Goal: Information Seeking & Learning: Check status

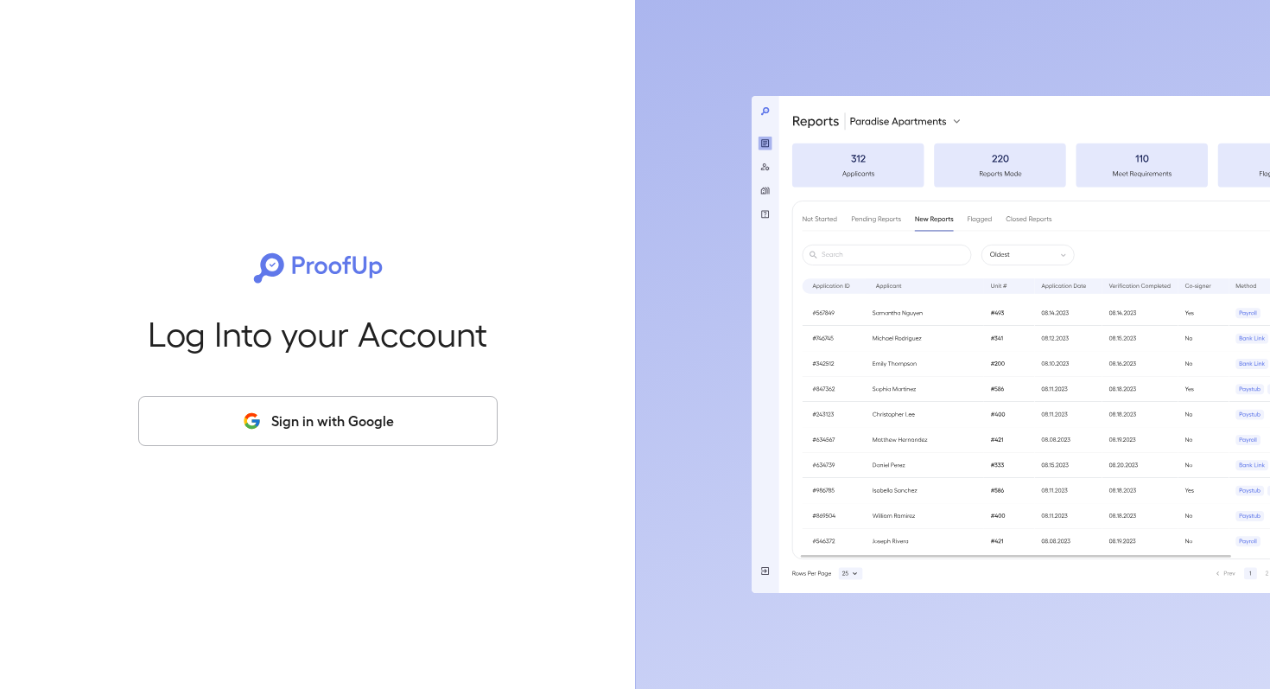
click at [373, 424] on button "Sign in with Google" at bounding box center [317, 421] width 359 height 50
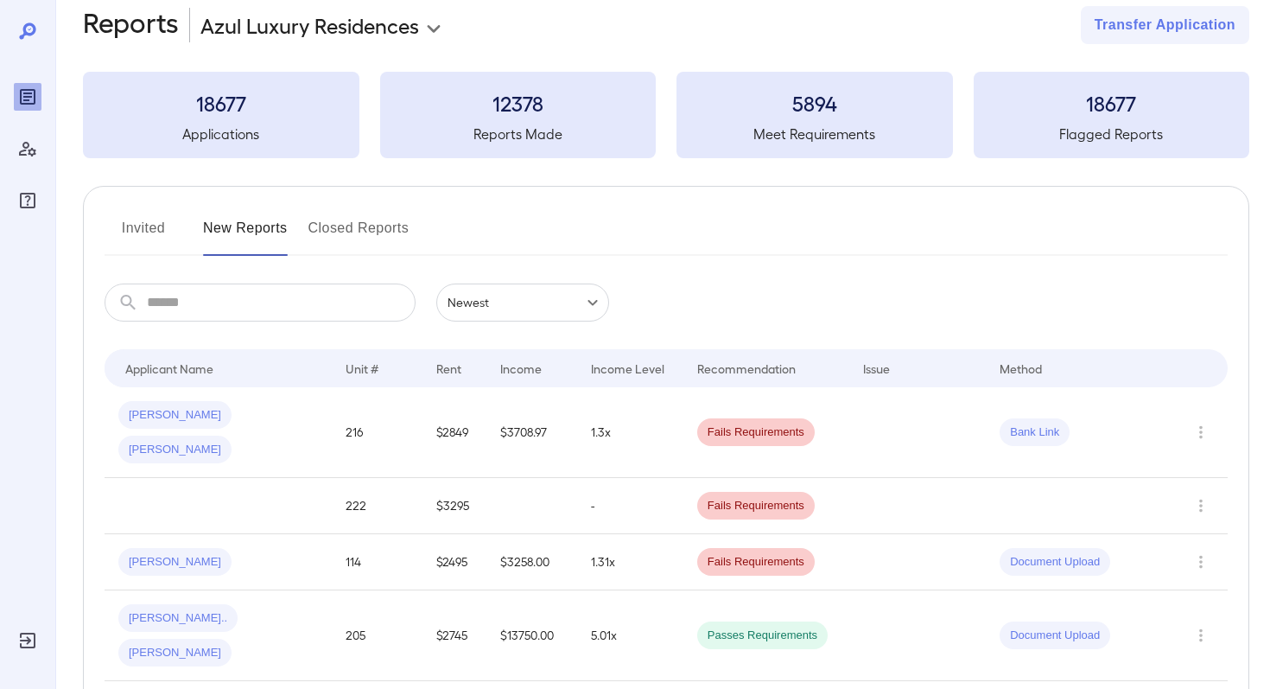
scroll to position [35, 0]
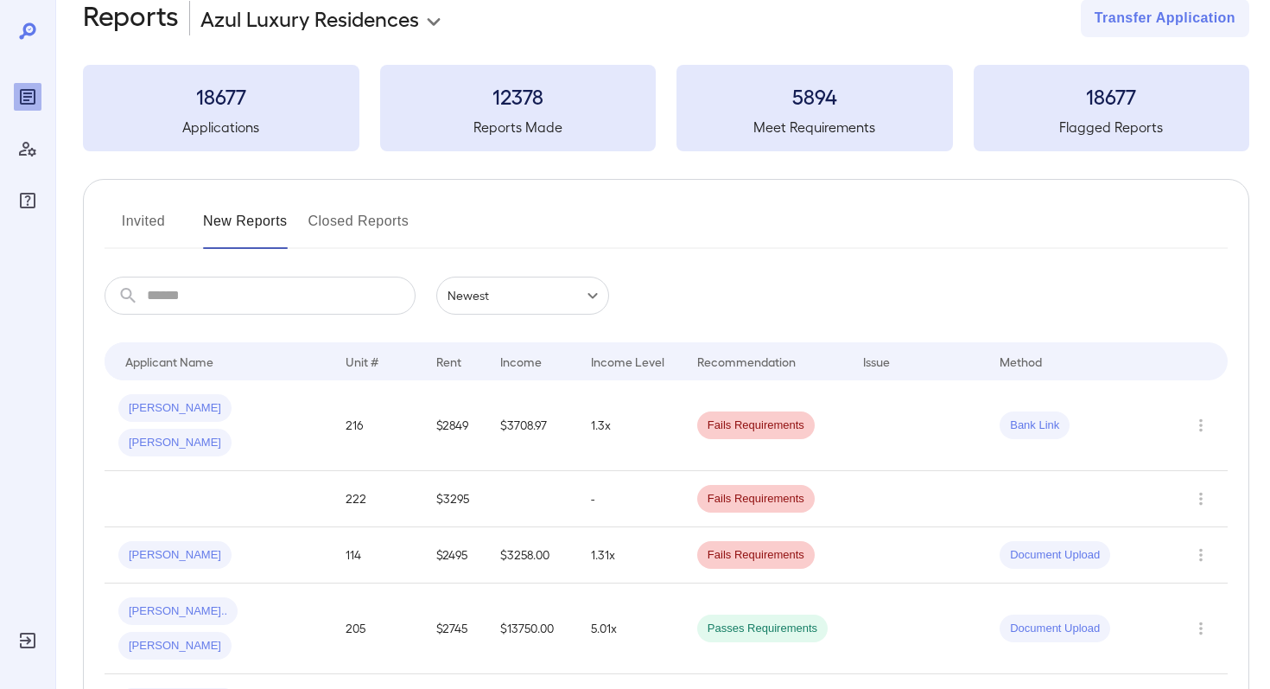
click at [346, 245] on button "Closed Reports" at bounding box center [358, 227] width 101 height 41
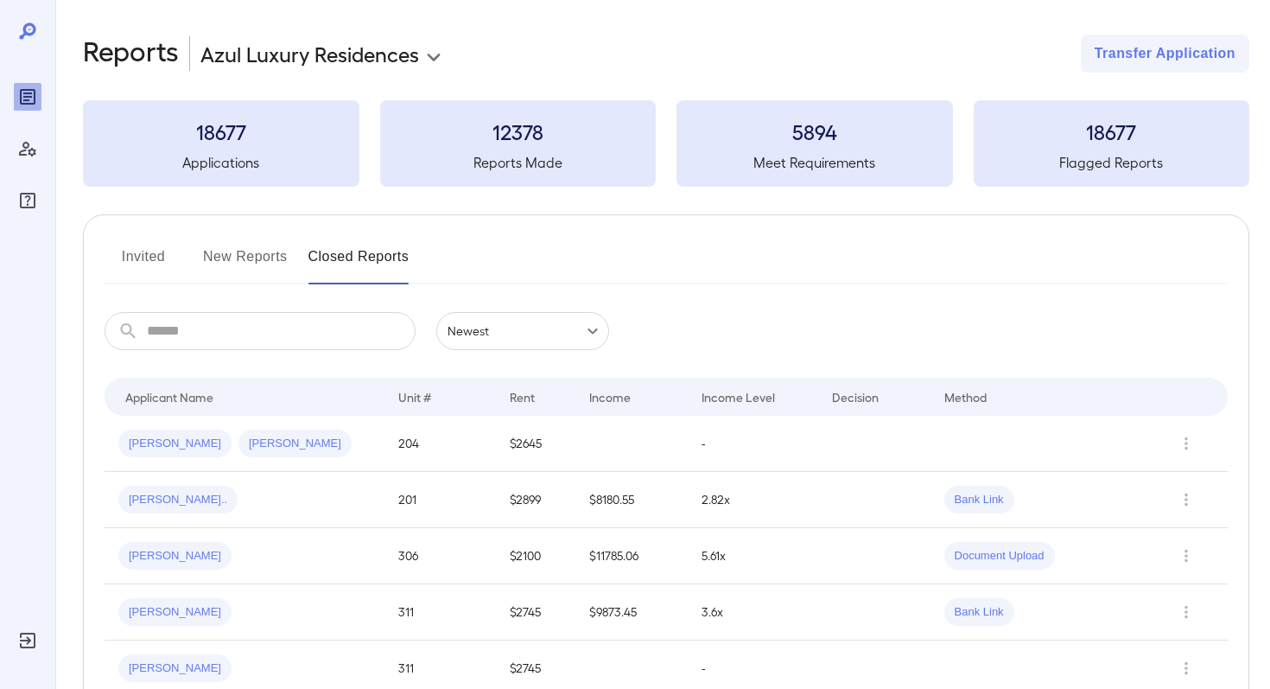
click at [263, 257] on button "New Reports" at bounding box center [245, 263] width 85 height 41
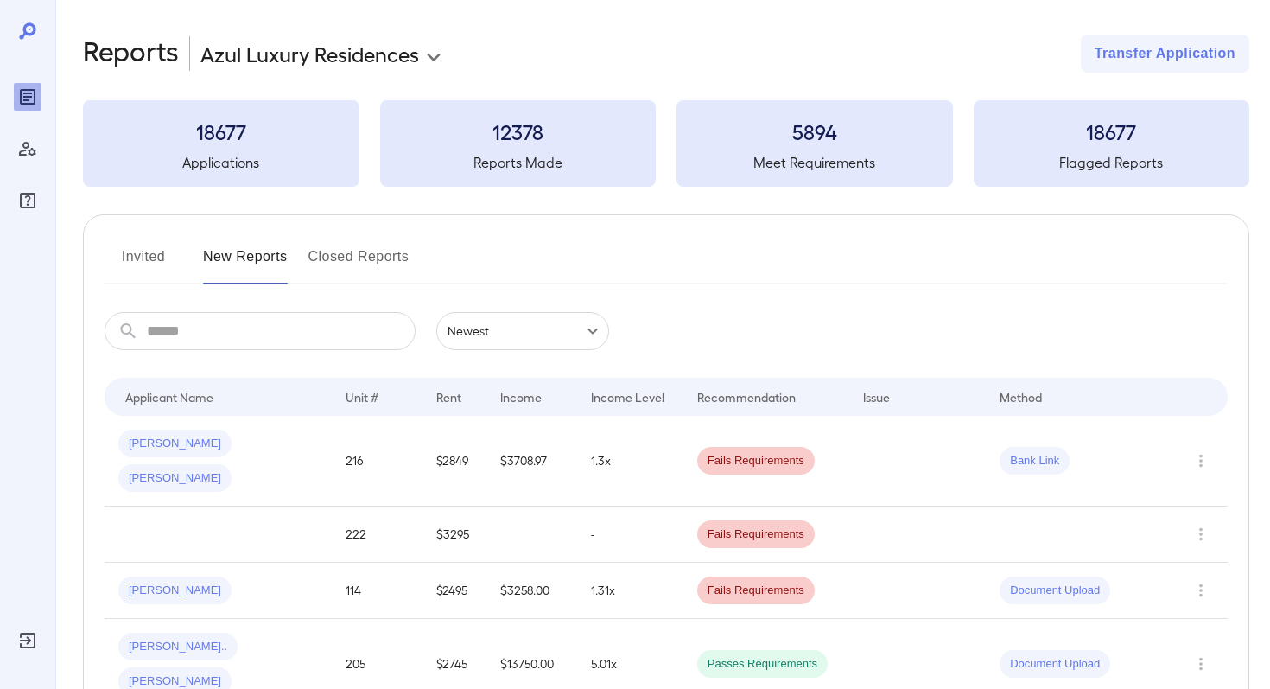
click at [143, 255] on button "Invited" at bounding box center [144, 263] width 78 height 41
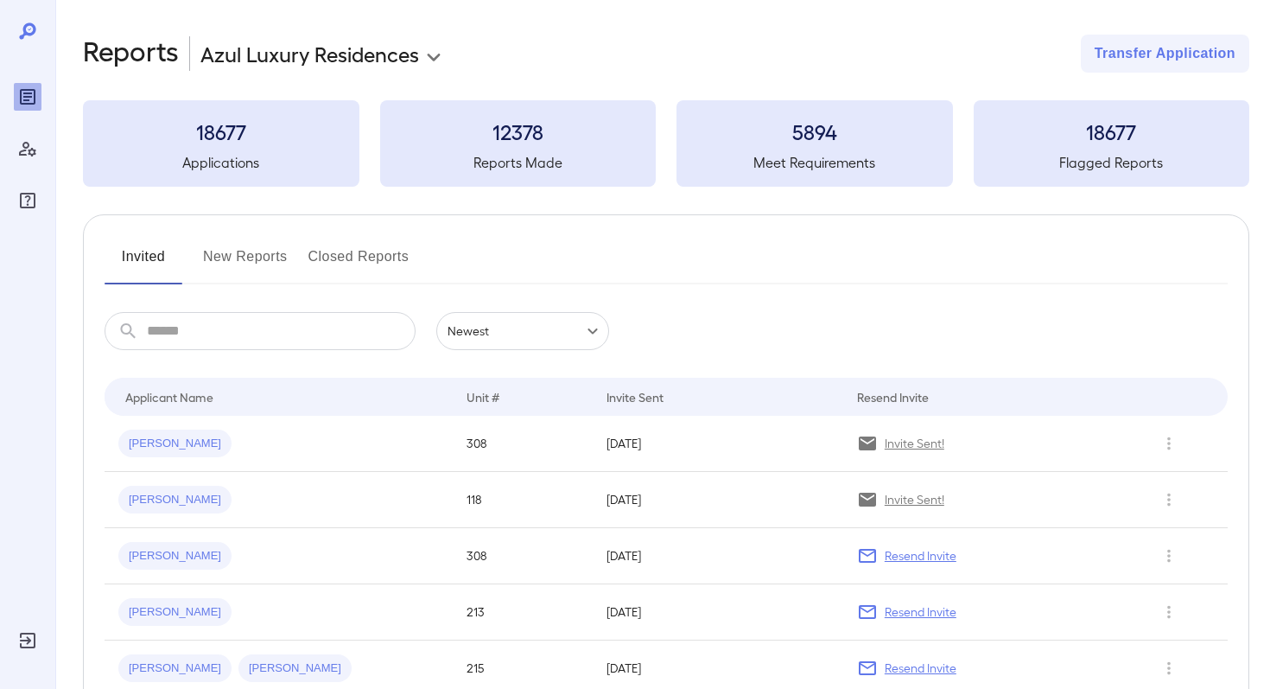
click at [276, 256] on button "New Reports" at bounding box center [245, 263] width 85 height 41
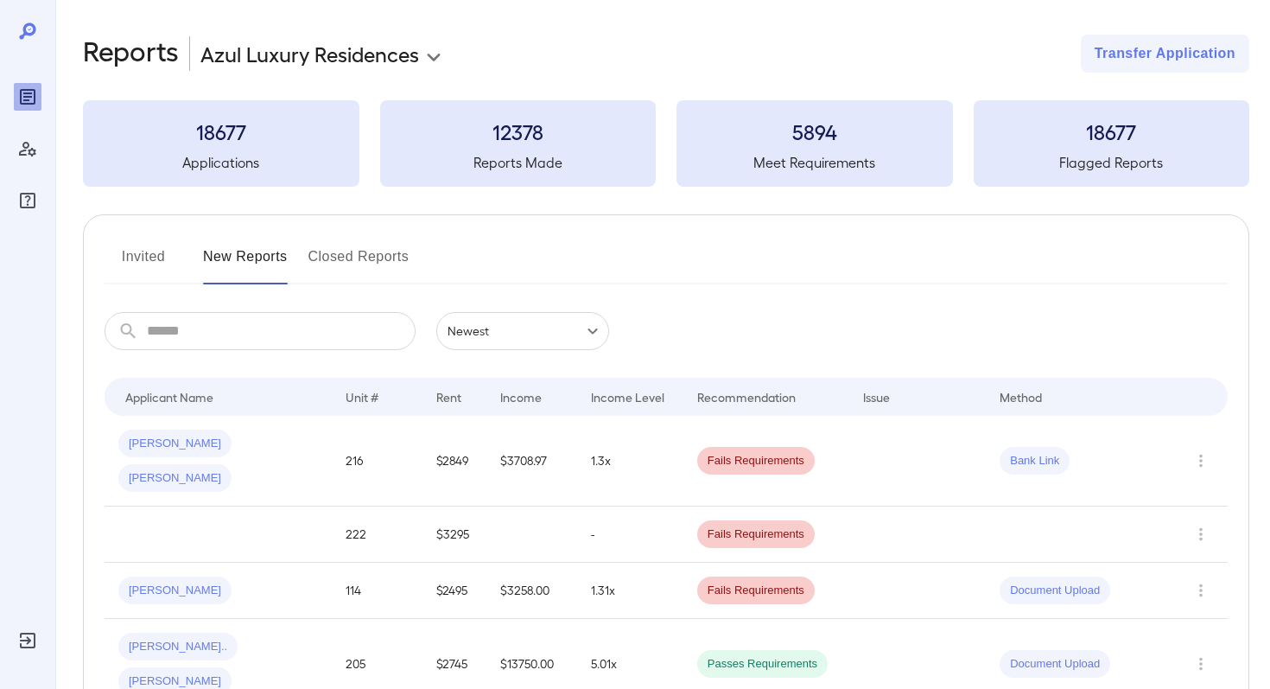
click at [376, 63] on body "**********" at bounding box center [635, 344] width 1270 height 689
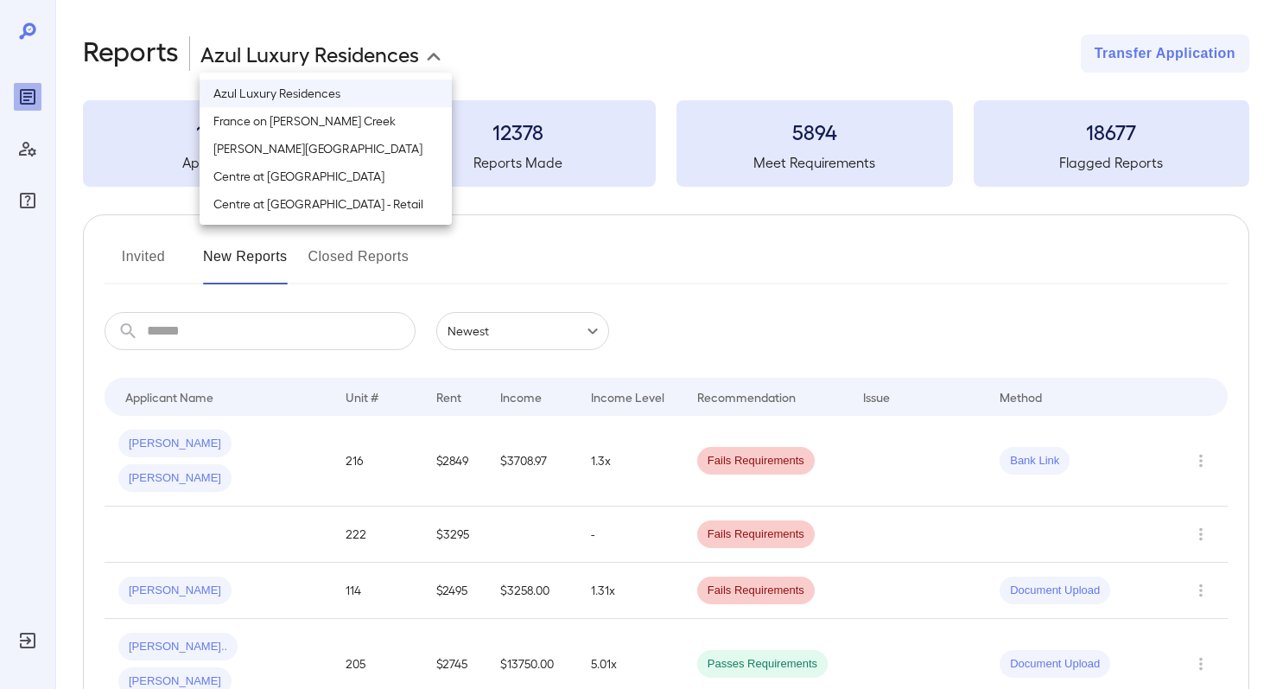
click at [347, 150] on li "[PERSON_NAME][GEOGRAPHIC_DATA]" at bounding box center [326, 149] width 252 height 28
type input "**********"
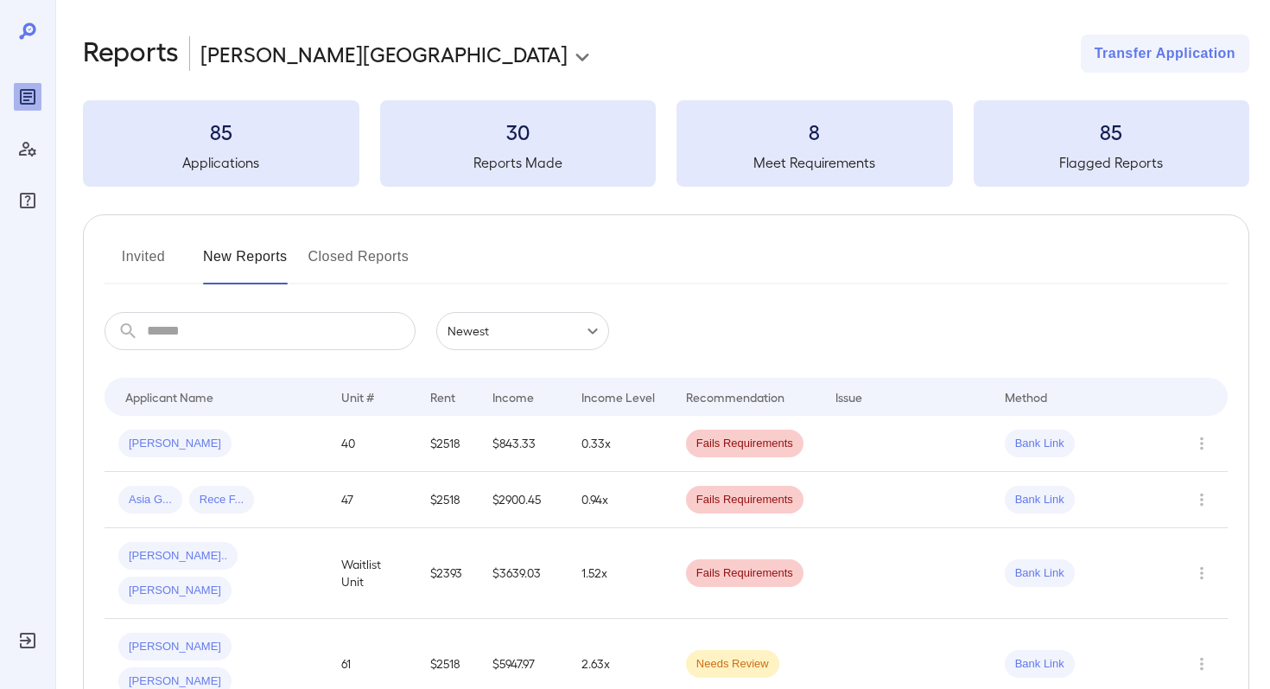
click at [533, 66] on div "**********" at bounding box center [666, 54] width 1166 height 38
click at [111, 252] on button "Invited" at bounding box center [144, 263] width 78 height 41
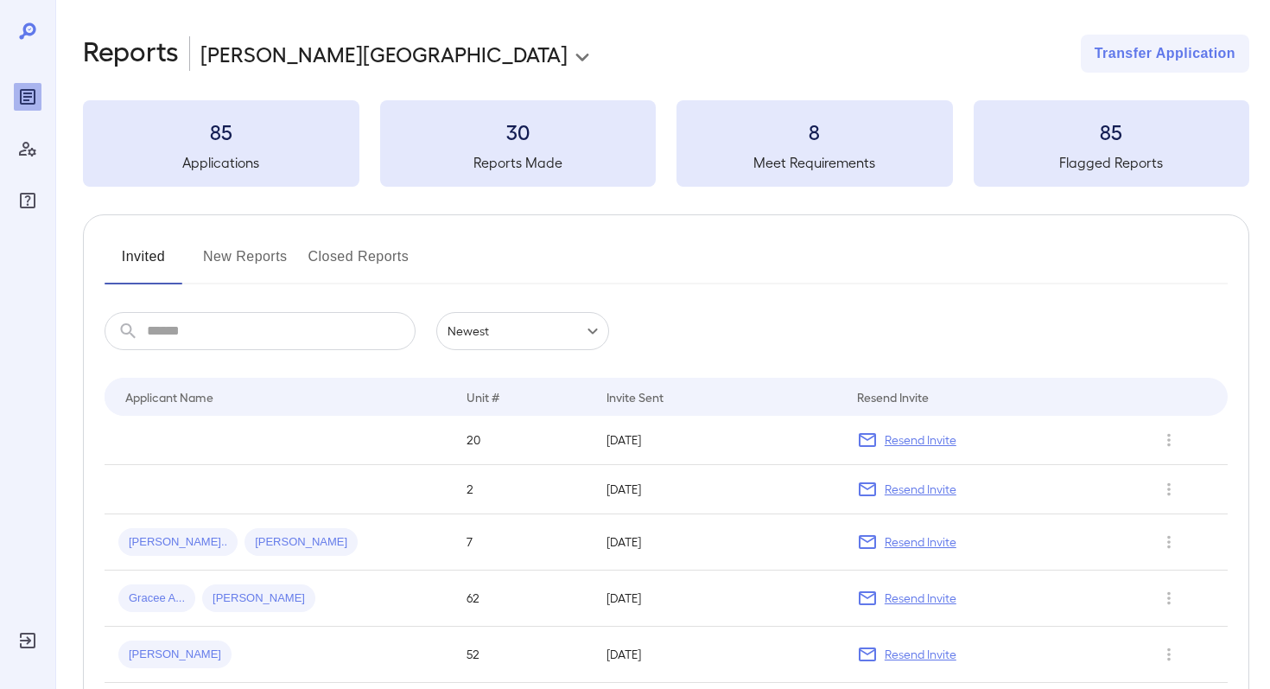
click at [351, 257] on button "Closed Reports" at bounding box center [358, 263] width 101 height 41
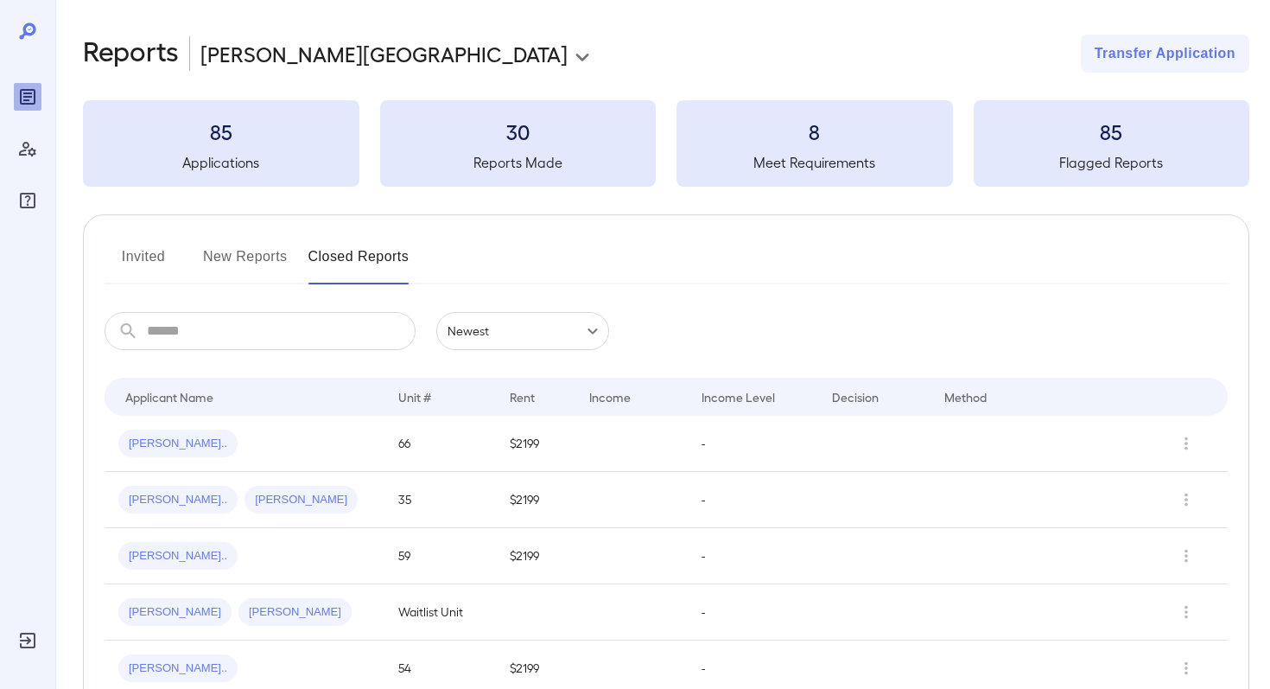
click at [263, 244] on button "New Reports" at bounding box center [245, 263] width 85 height 41
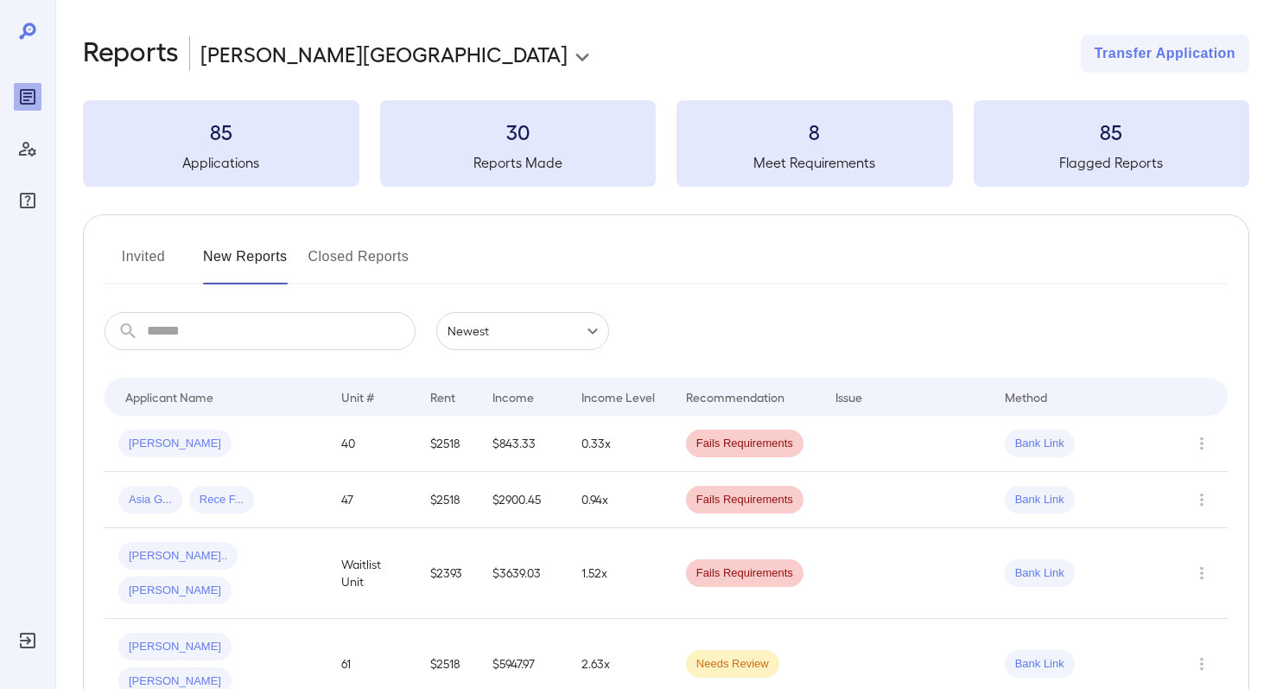
click at [1045, 138] on h3 "85" at bounding box center [1112, 131] width 276 height 28
click at [528, 105] on div "30 Reports Made" at bounding box center [518, 143] width 276 height 86
click at [186, 138] on h3 "85" at bounding box center [221, 131] width 276 height 28
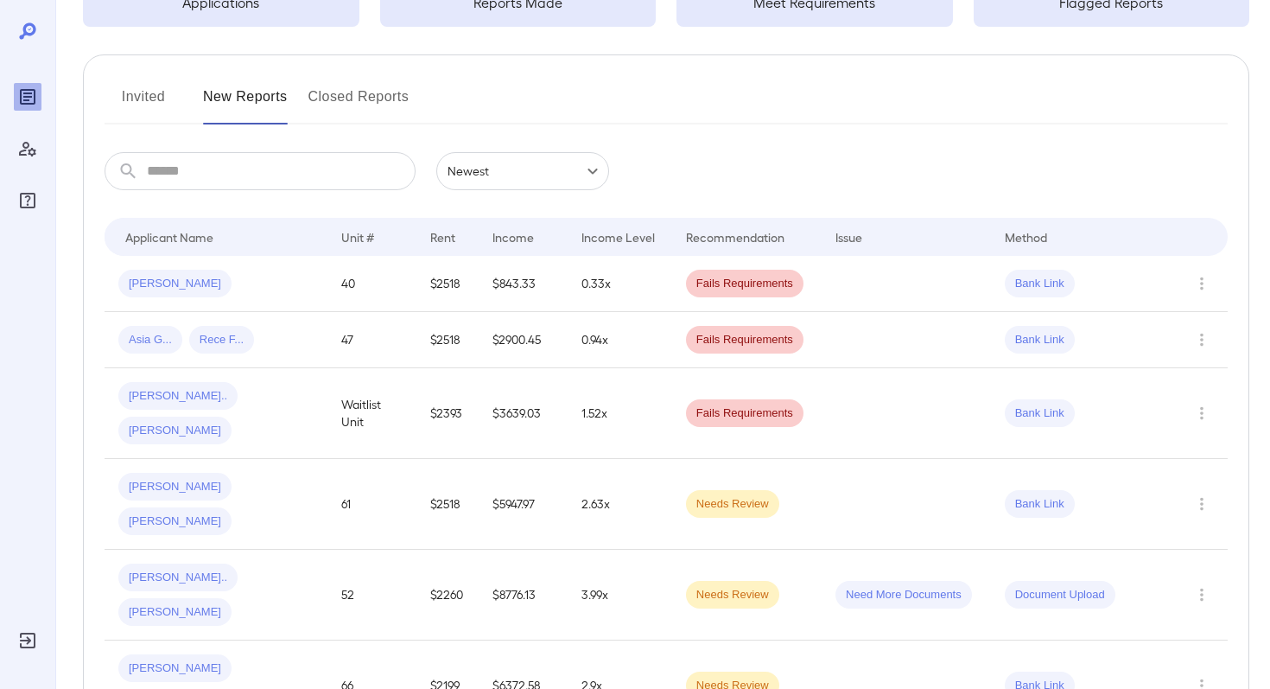
scroll to position [162, 0]
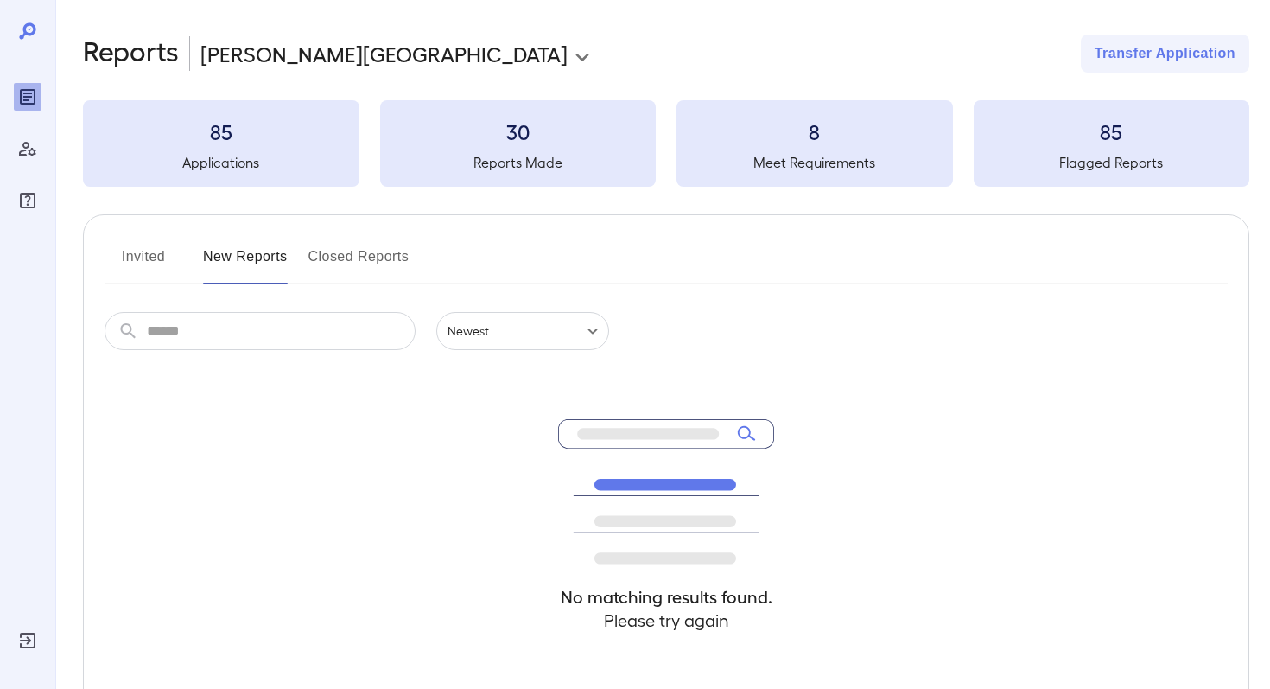
scroll to position [136, 0]
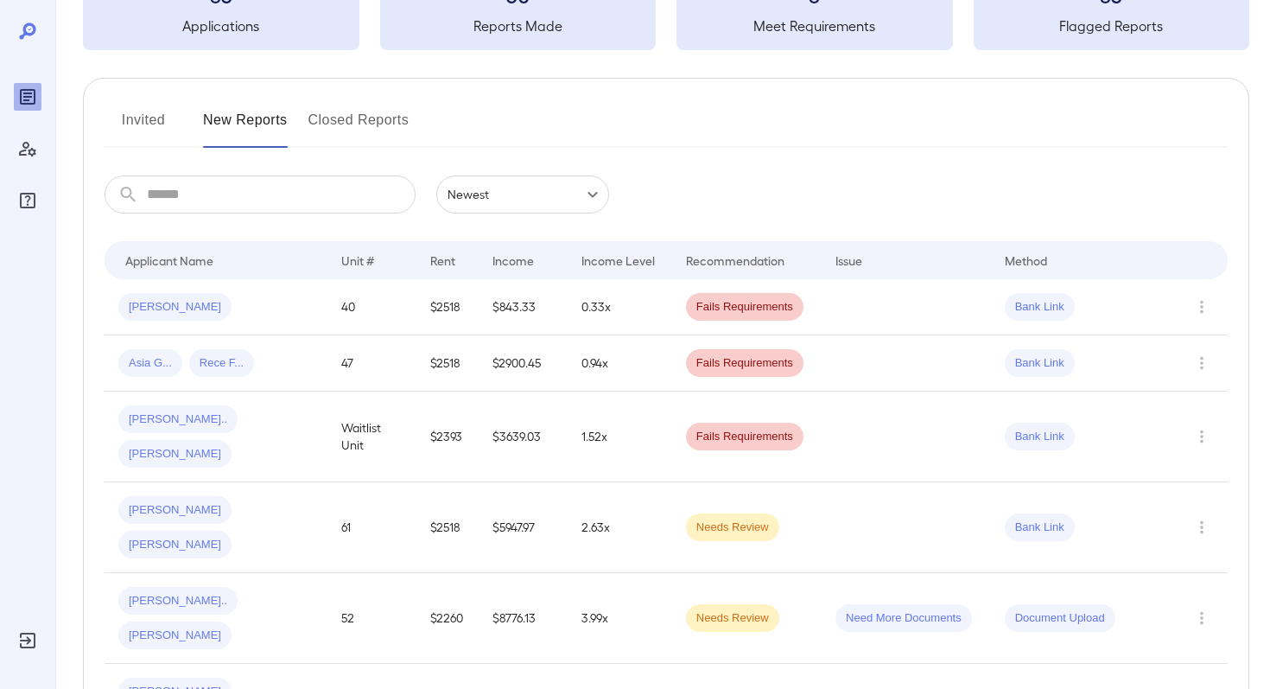
click at [172, 136] on button "Invited" at bounding box center [144, 126] width 78 height 41
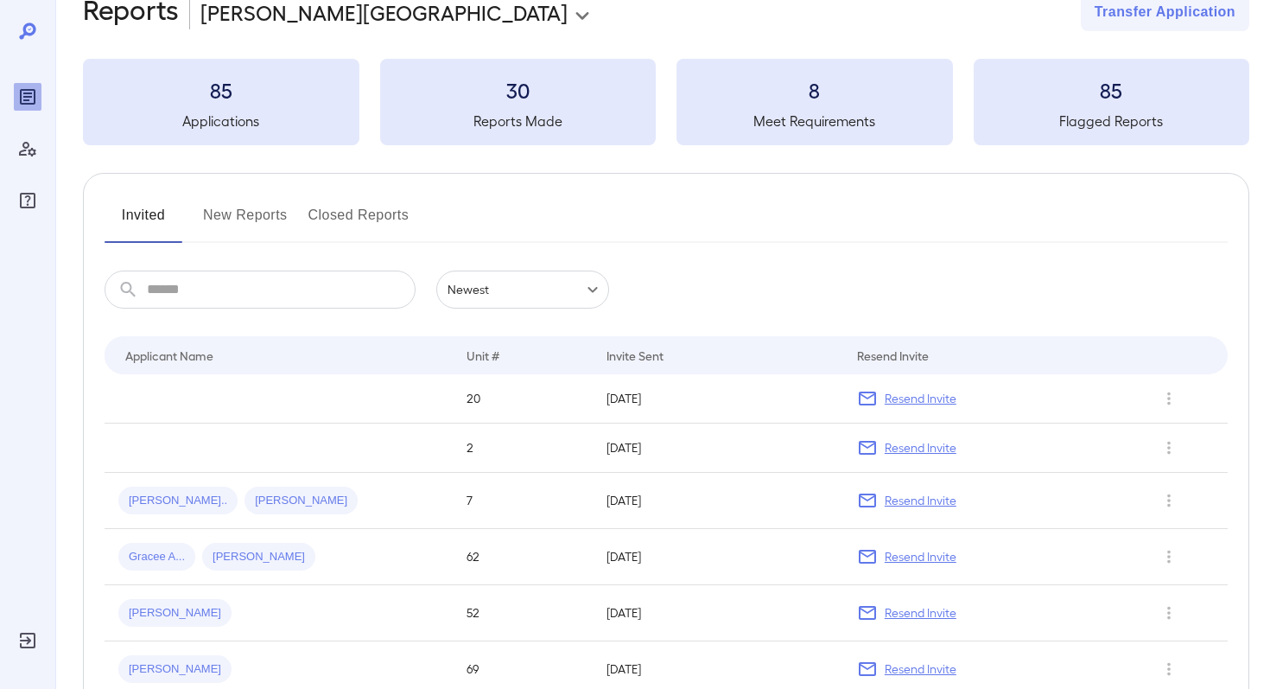
scroll to position [42, 0]
click at [260, 248] on div "Invited New Reports Closed Reports ​ ​ Newest ****** Drop to group by Applicant…" at bounding box center [666, 540] width 1166 height 736
click at [260, 222] on button "New Reports" at bounding box center [245, 220] width 85 height 41
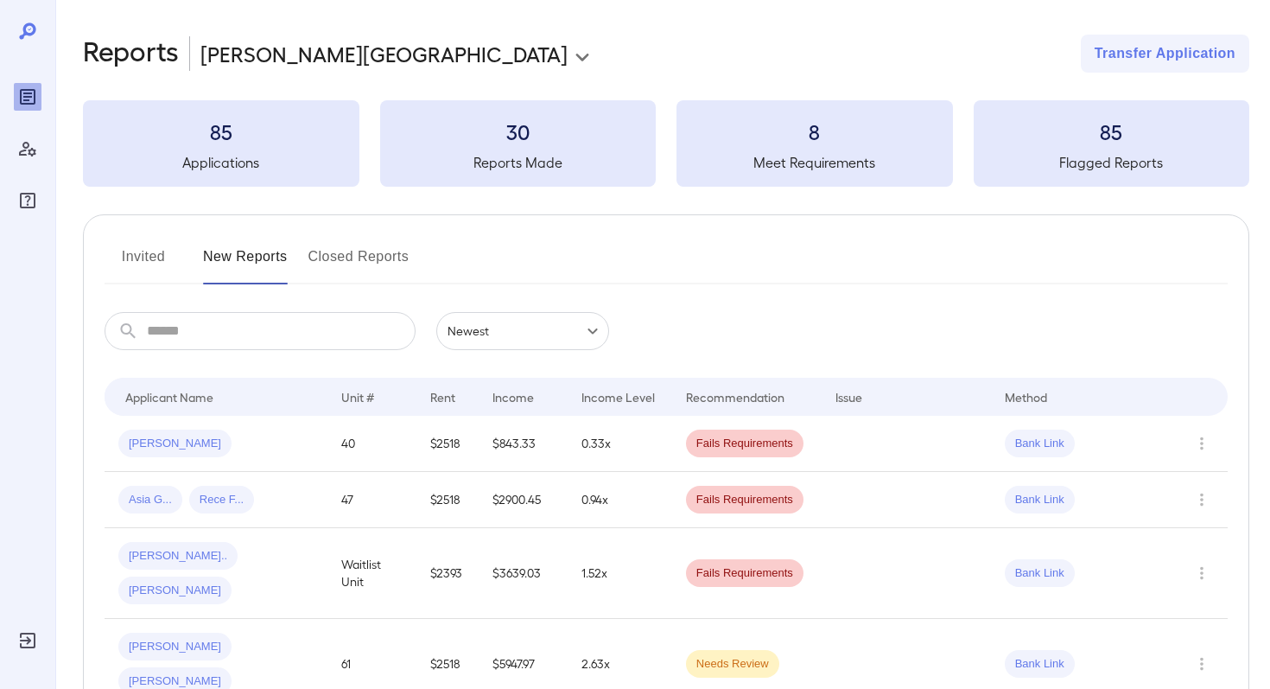
click at [341, 242] on div "Invited New Reports Closed Reports ​ ​ Newest ****** Drop to group by Applicant…" at bounding box center [666, 552] width 1166 height 677
click at [336, 272] on button "Closed Reports" at bounding box center [358, 263] width 101 height 41
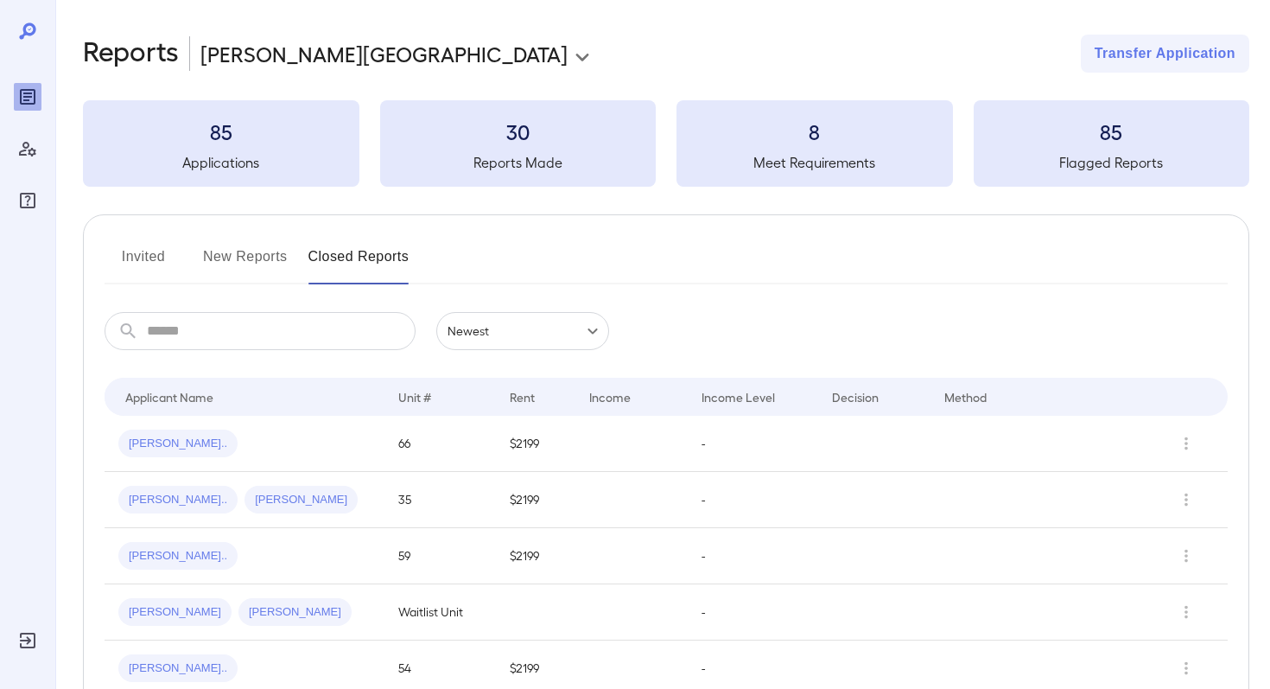
click at [239, 253] on button "New Reports" at bounding box center [245, 263] width 85 height 41
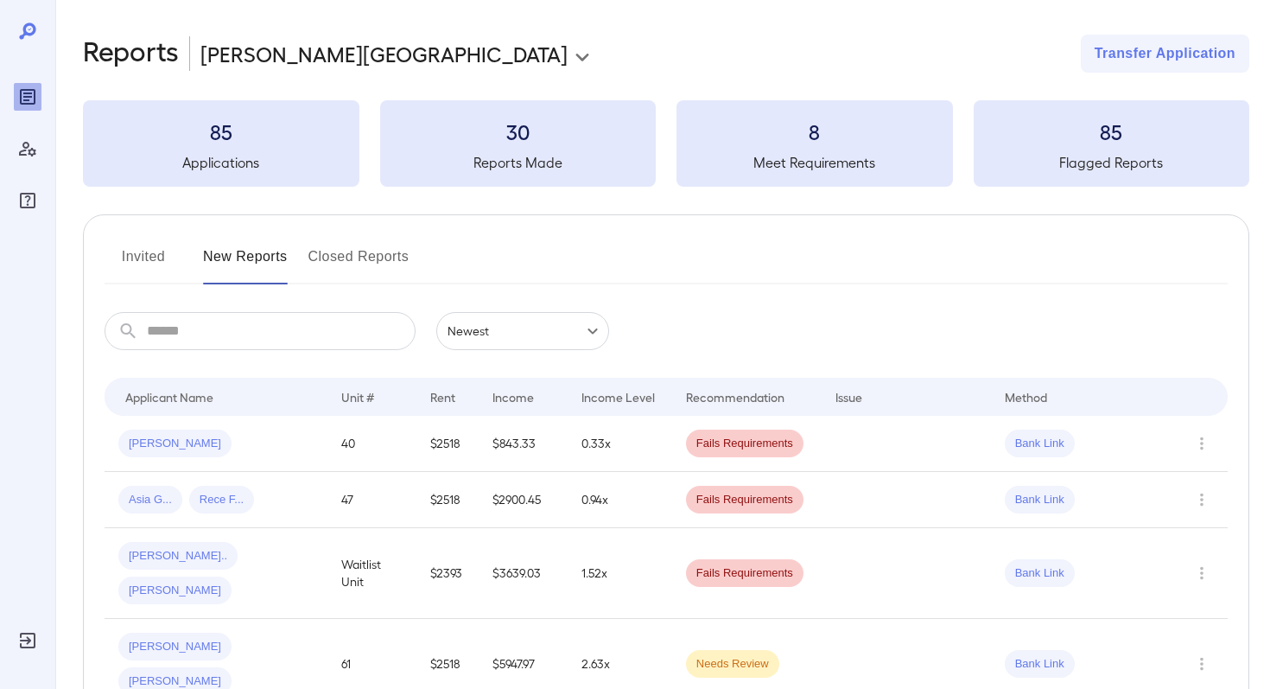
click at [153, 250] on button "Invited" at bounding box center [144, 263] width 78 height 41
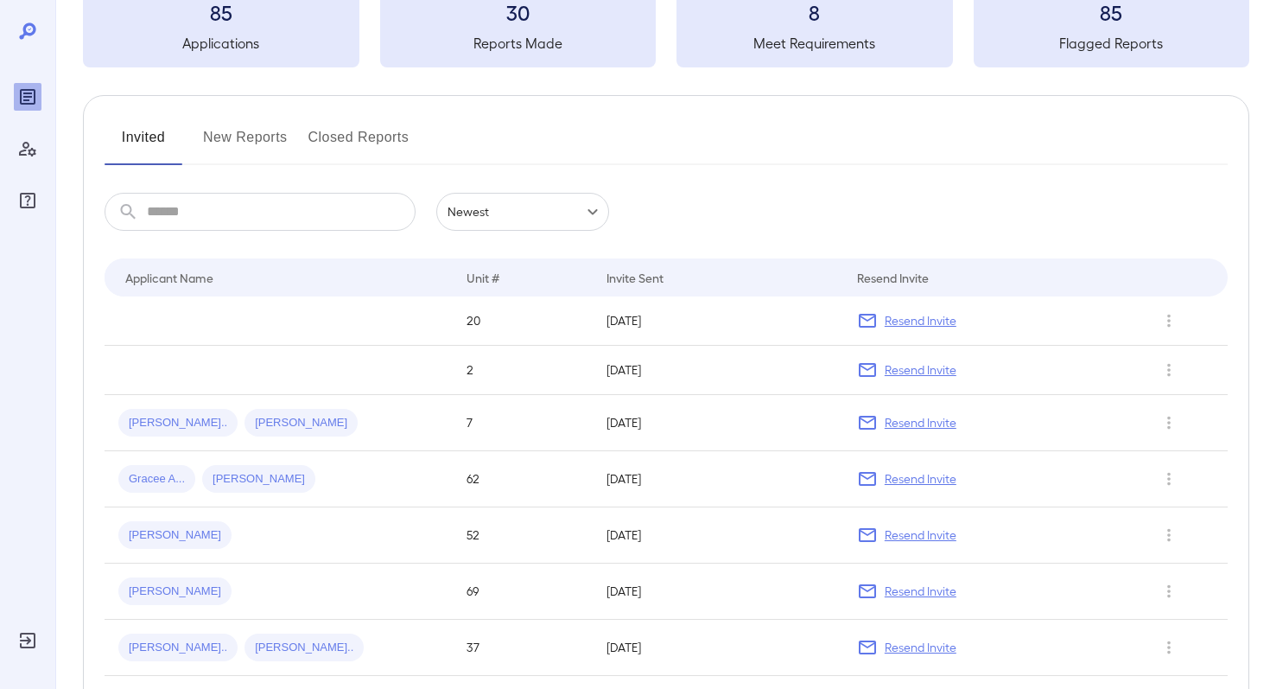
scroll to position [162, 0]
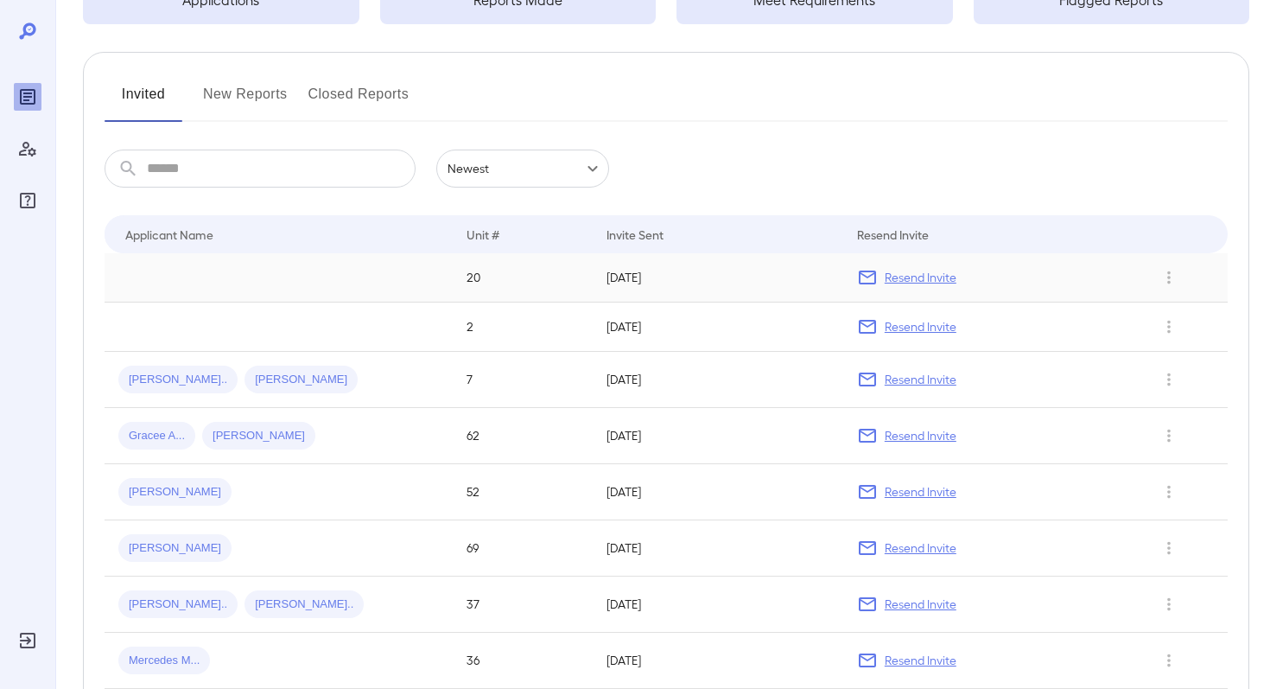
click at [268, 282] on td at bounding box center [279, 277] width 348 height 49
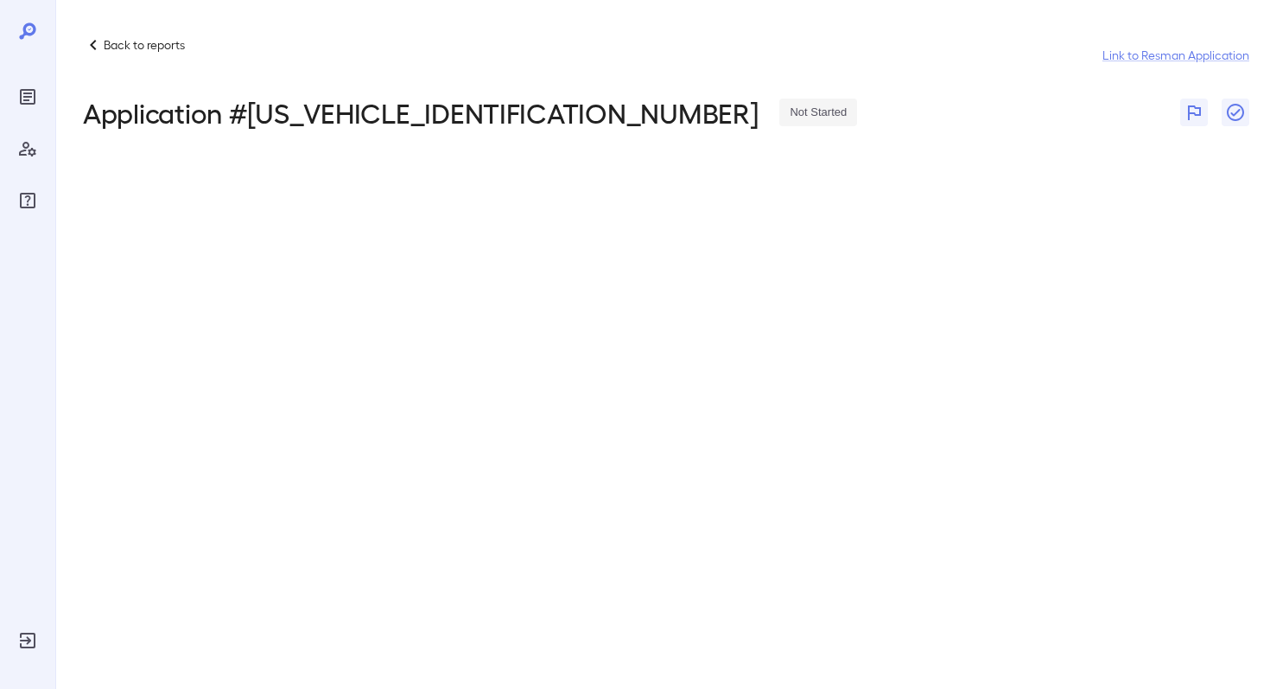
click at [86, 33] on div "Back to reports Link to Resman Application Application # RPSF2552020250923 Not …" at bounding box center [662, 95] width 1215 height 190
click at [98, 36] on icon at bounding box center [93, 45] width 21 height 21
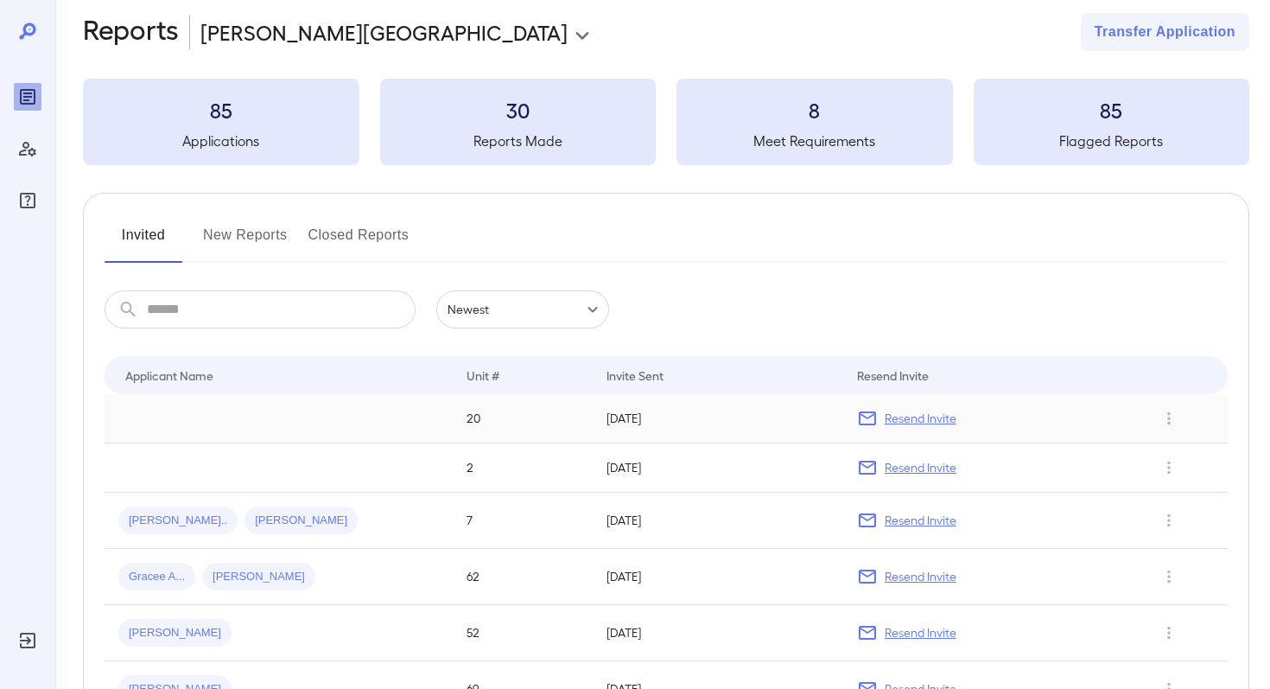
scroll to position [18, 0]
